Goal: Task Accomplishment & Management: Manage account settings

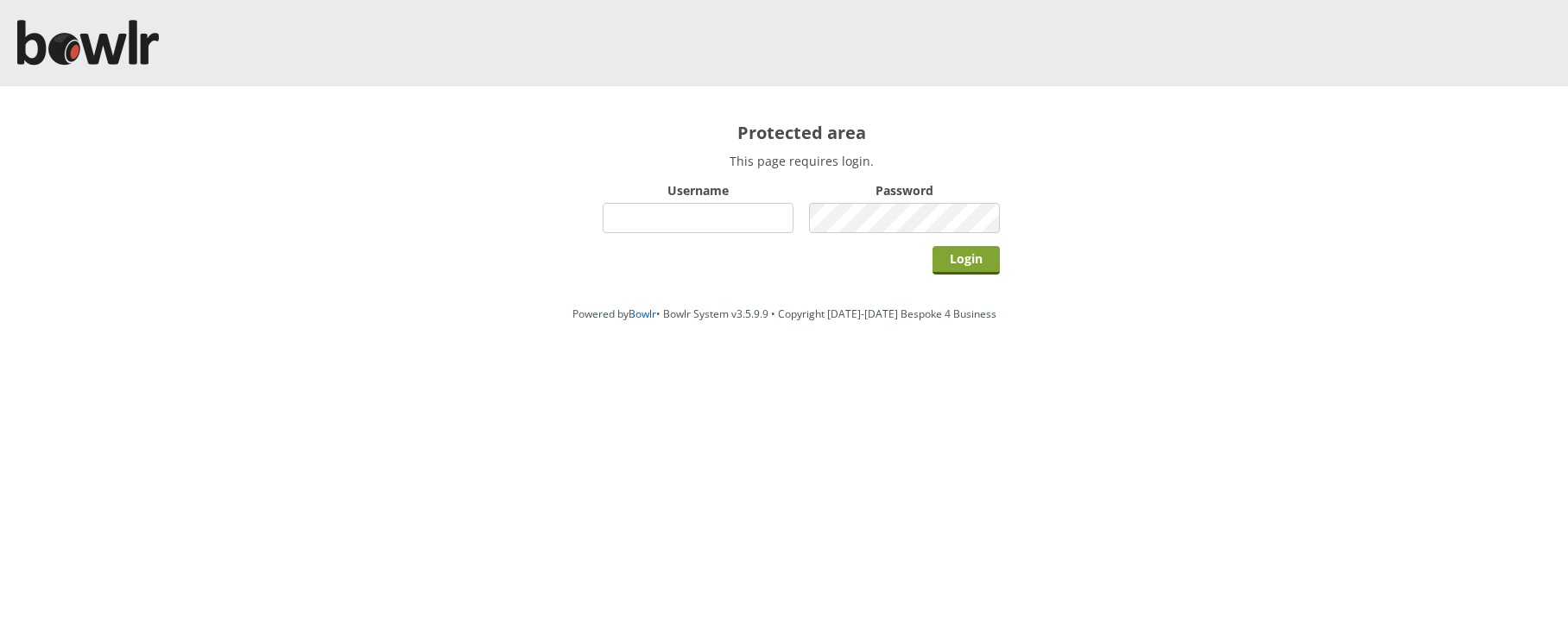
type input "hornseaindoorbowlsclub"
click at [970, 267] on input "Login" at bounding box center [966, 260] width 68 height 28
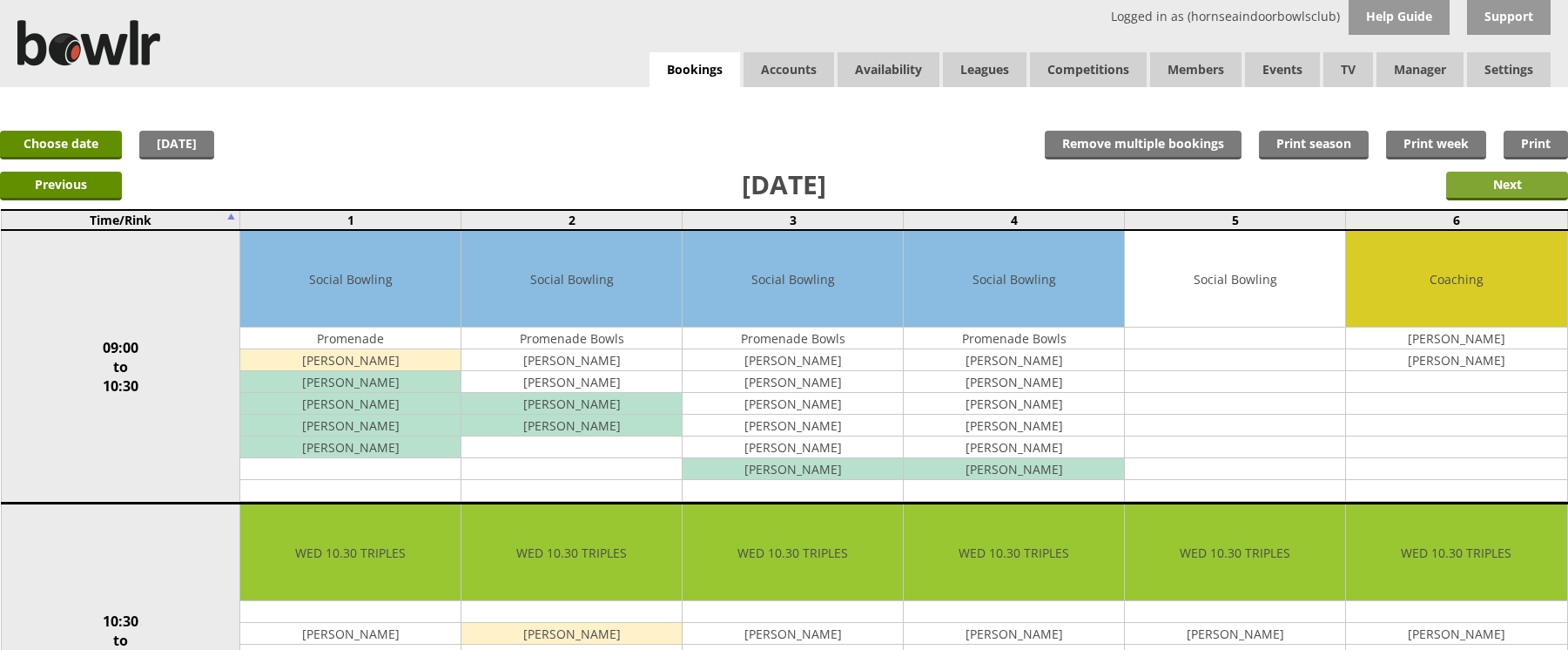
click at [1532, 180] on input "Next" at bounding box center [1507, 186] width 122 height 28
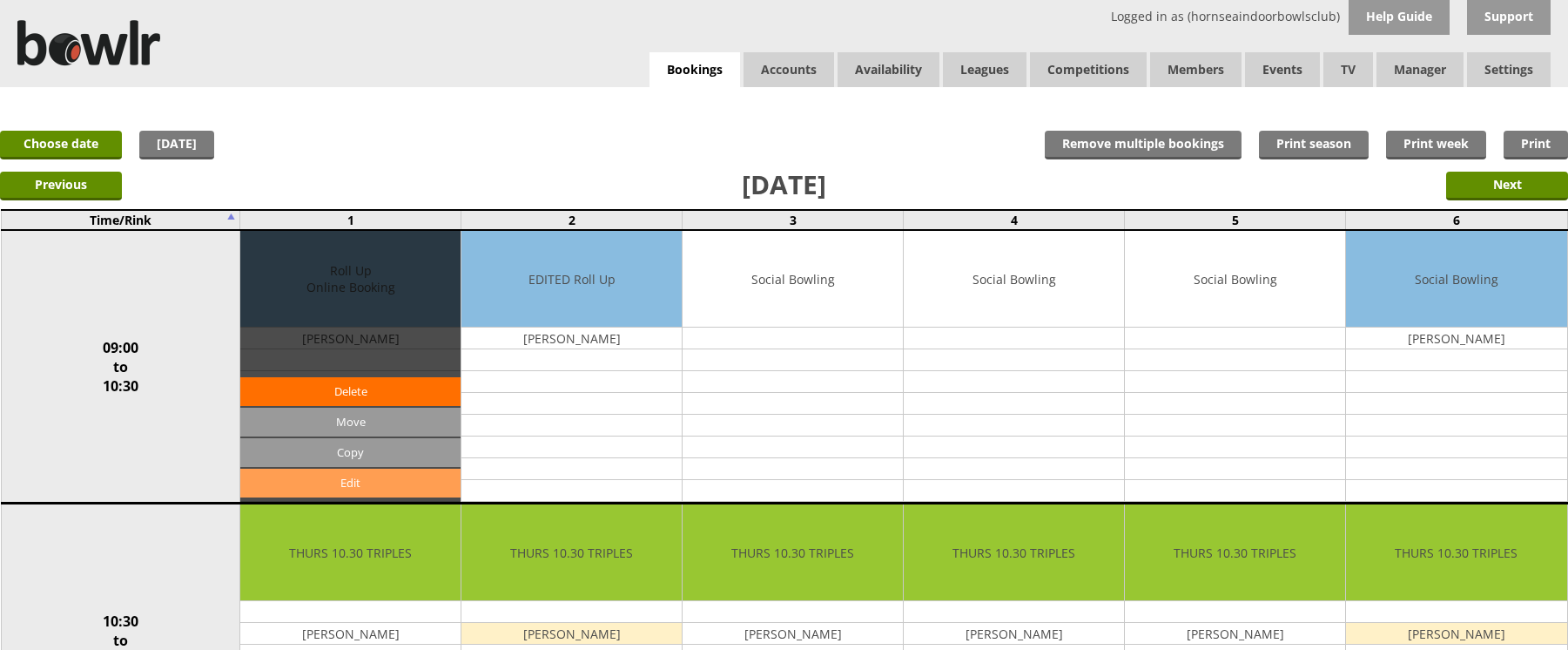
click at [374, 476] on link "Edit" at bounding box center [350, 483] width 220 height 28
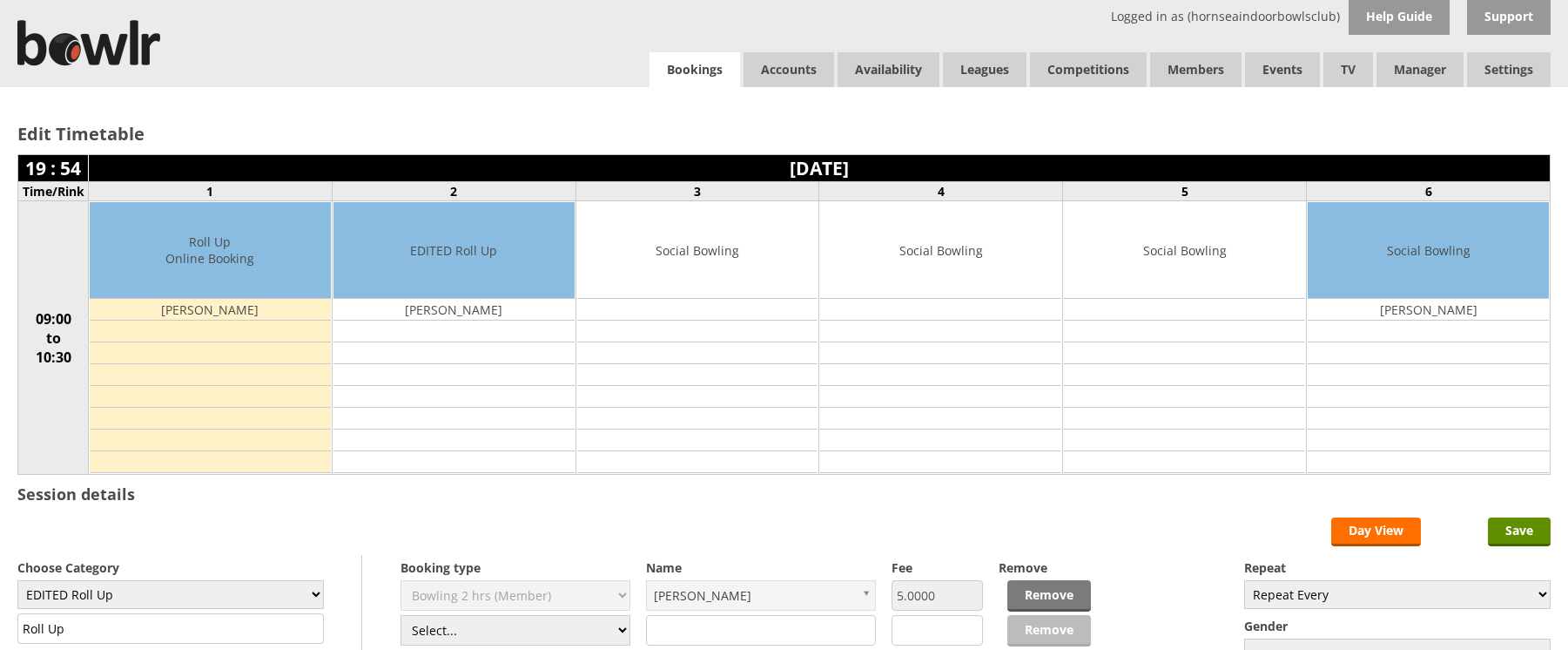
click at [699, 58] on link "Bookings" at bounding box center [695, 70] width 90 height 35
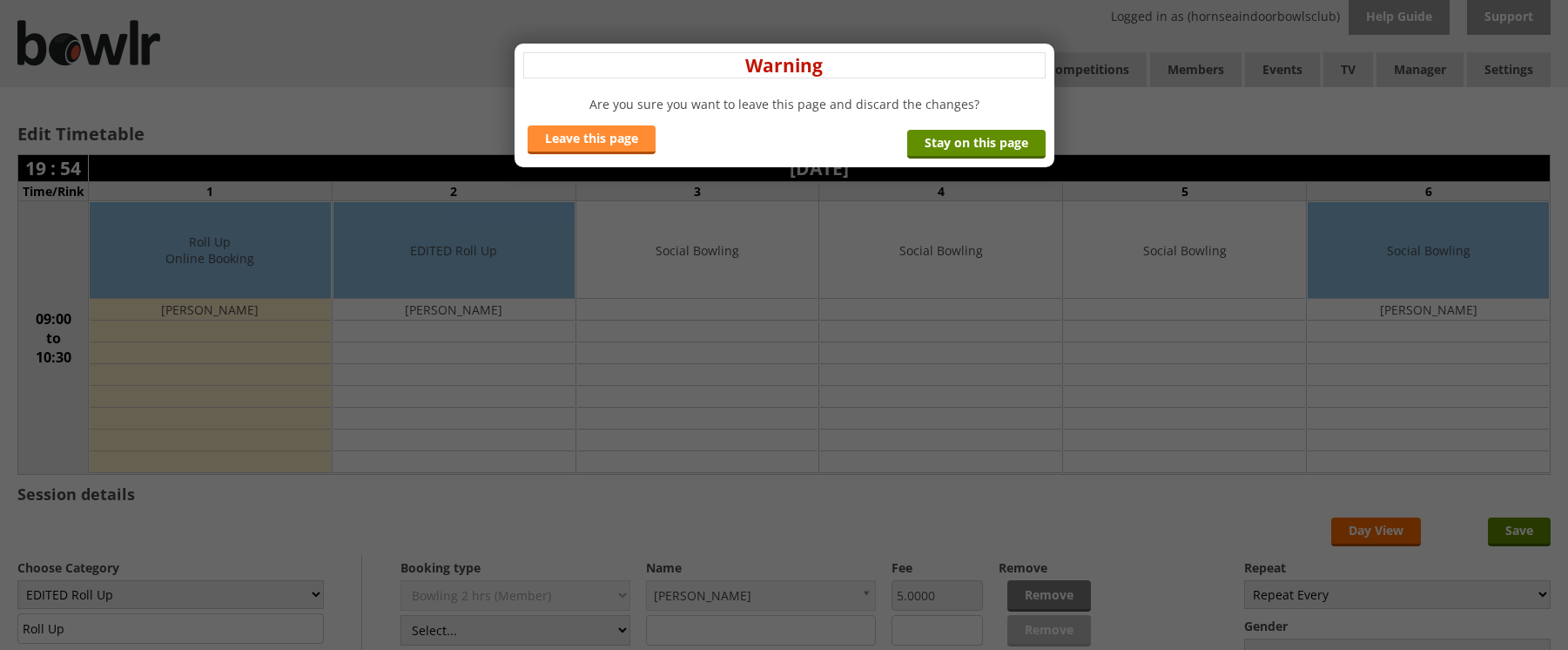
click at [581, 141] on link "Leave this page" at bounding box center [591, 140] width 128 height 28
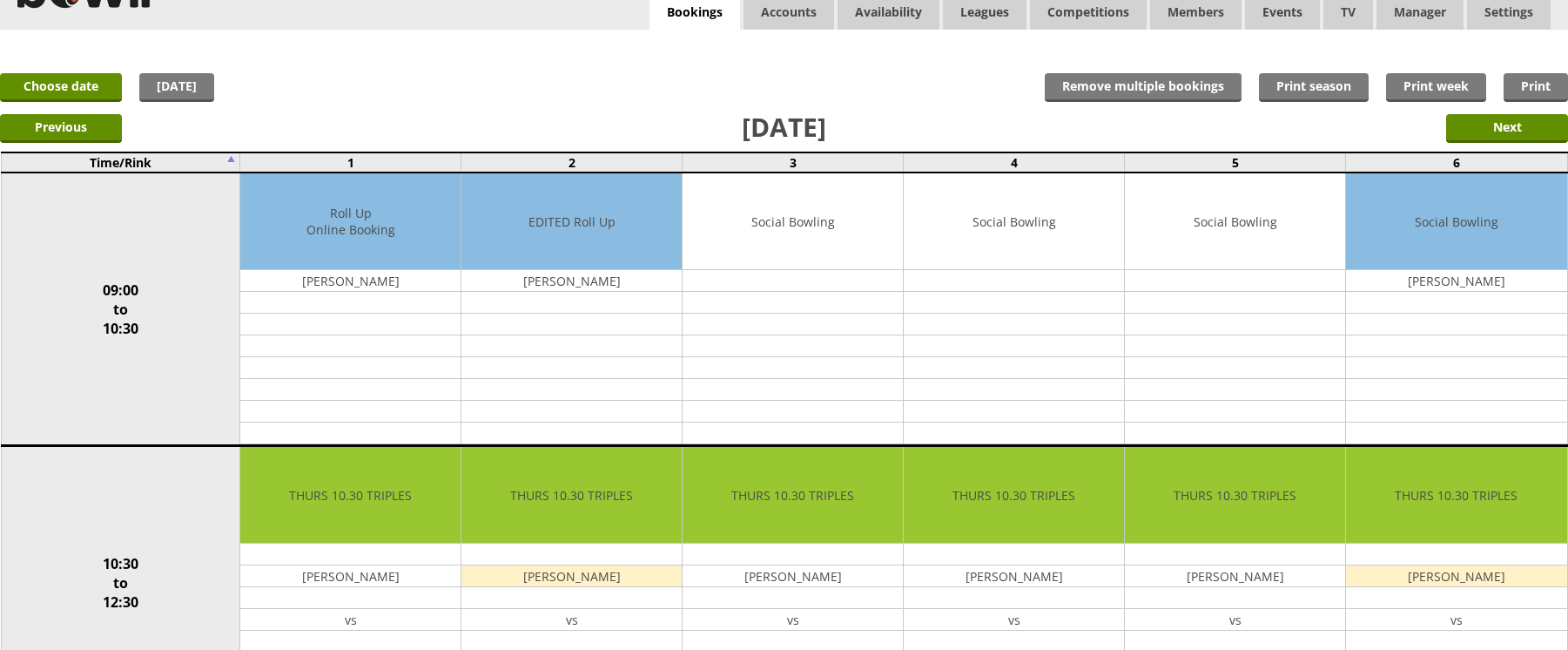
scroll to position [87, 0]
